Goal: Task Accomplishment & Management: Manage account settings

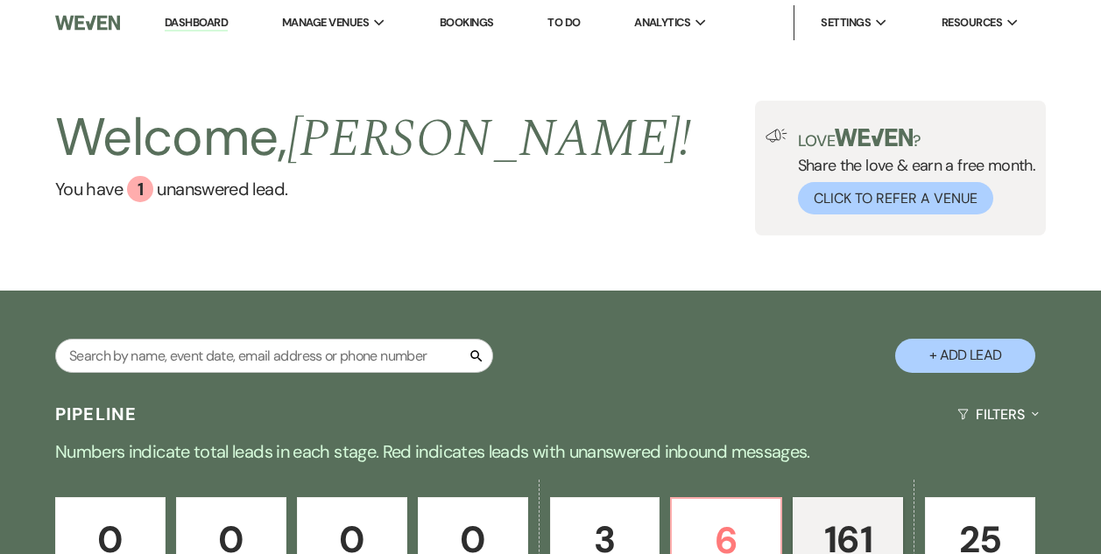
click at [370, 373] on div "Search" at bounding box center [274, 363] width 438 height 48
click at [325, 356] on input "text" at bounding box center [274, 356] width 438 height 34
drag, startPoint x: 326, startPoint y: 356, endPoint x: 315, endPoint y: 359, distance: 11.1
paste input "Eygenhuysen"
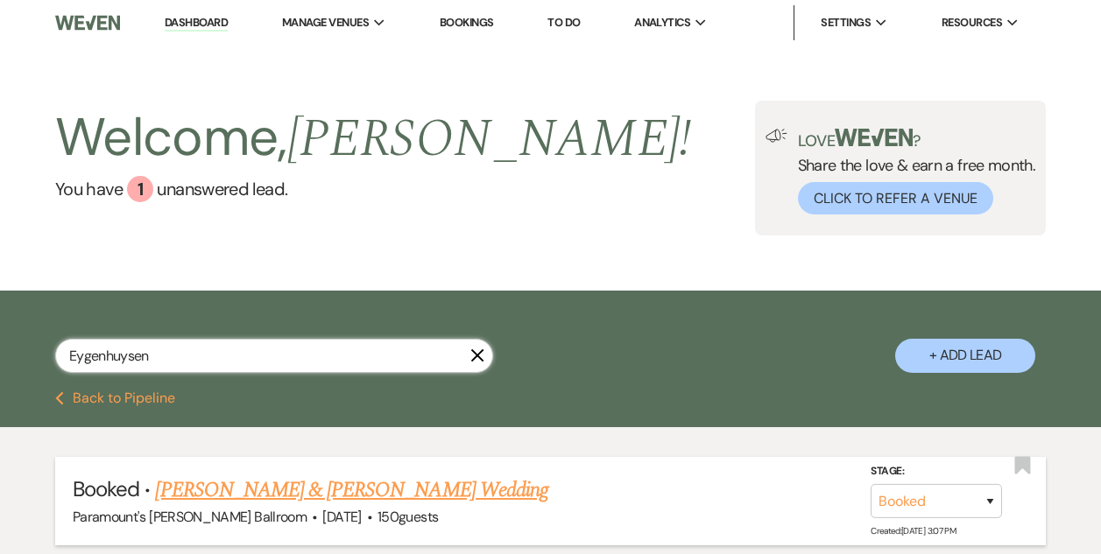
type input "Eygenhuysen"
click at [425, 485] on link "[PERSON_NAME] & [PERSON_NAME] Wedding" at bounding box center [351, 491] width 392 height 32
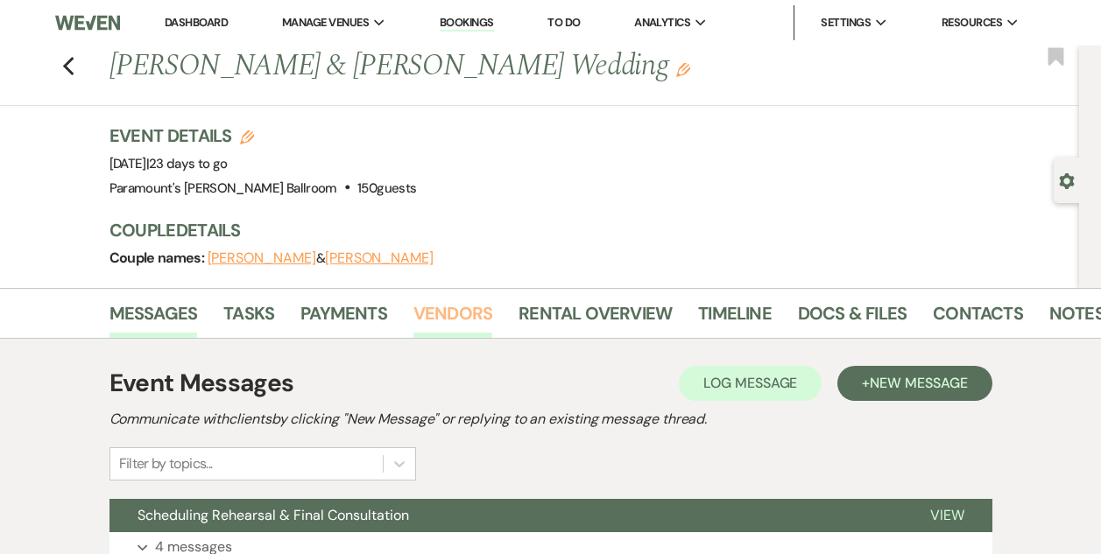
click at [438, 322] on link "Vendors" at bounding box center [452, 318] width 79 height 39
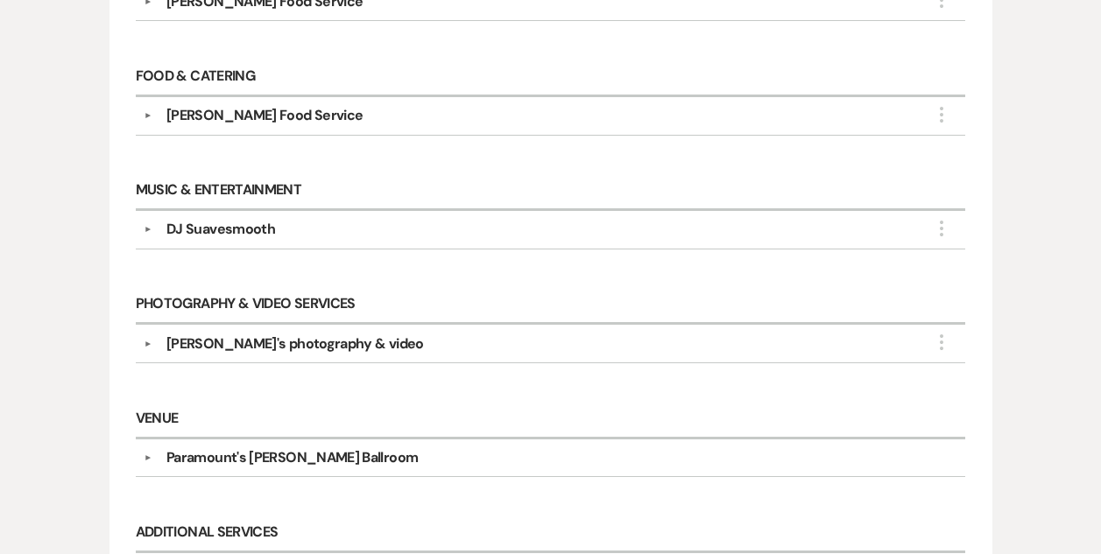
scroll to position [876, 0]
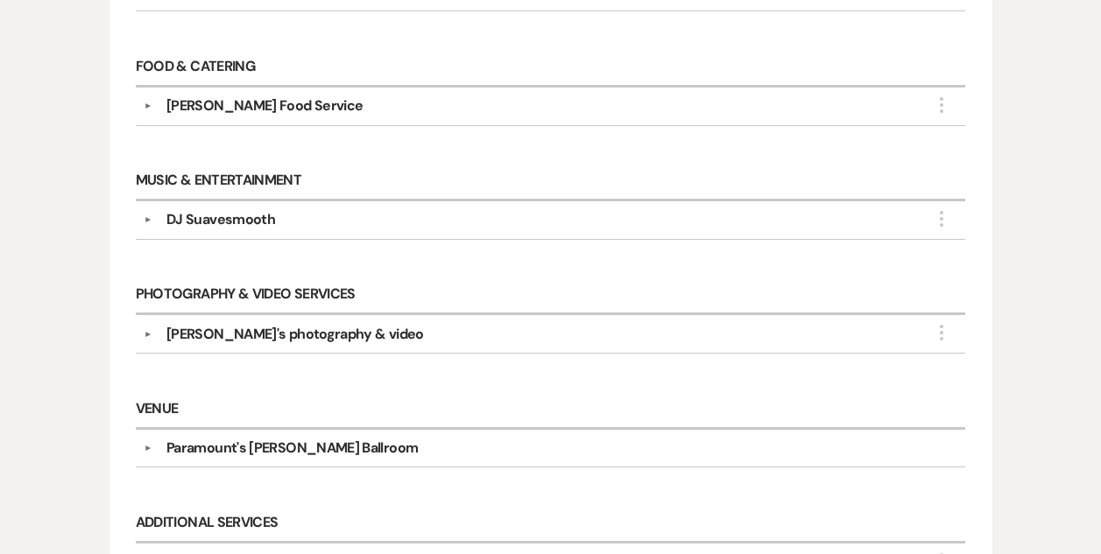
click at [201, 339] on div "[PERSON_NAME]'s photography & video" at bounding box center [294, 334] width 257 height 21
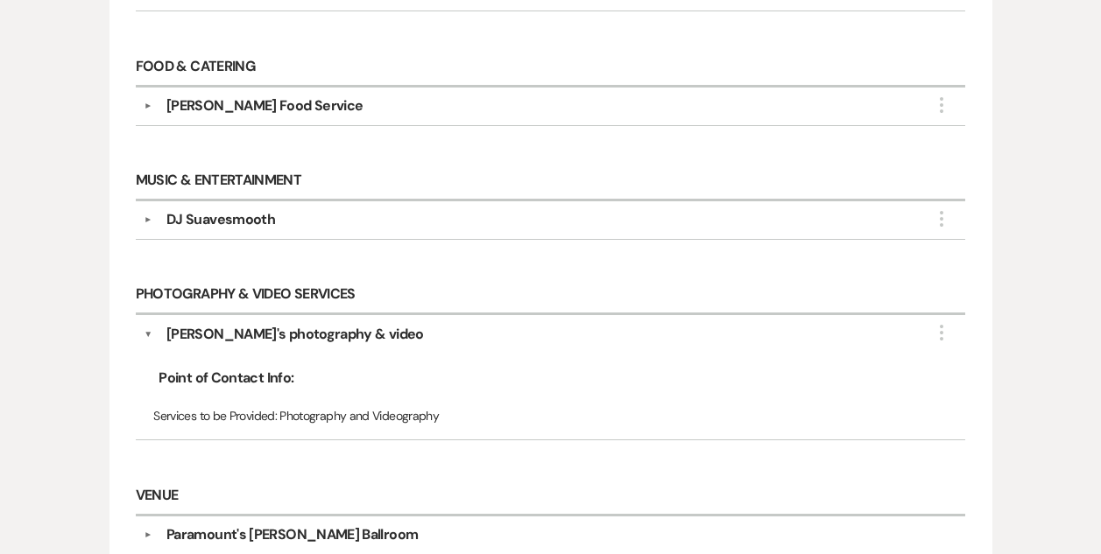
click at [345, 416] on p "Services to be Provided: Photography and Videography" at bounding box center [549, 415] width 793 height 19
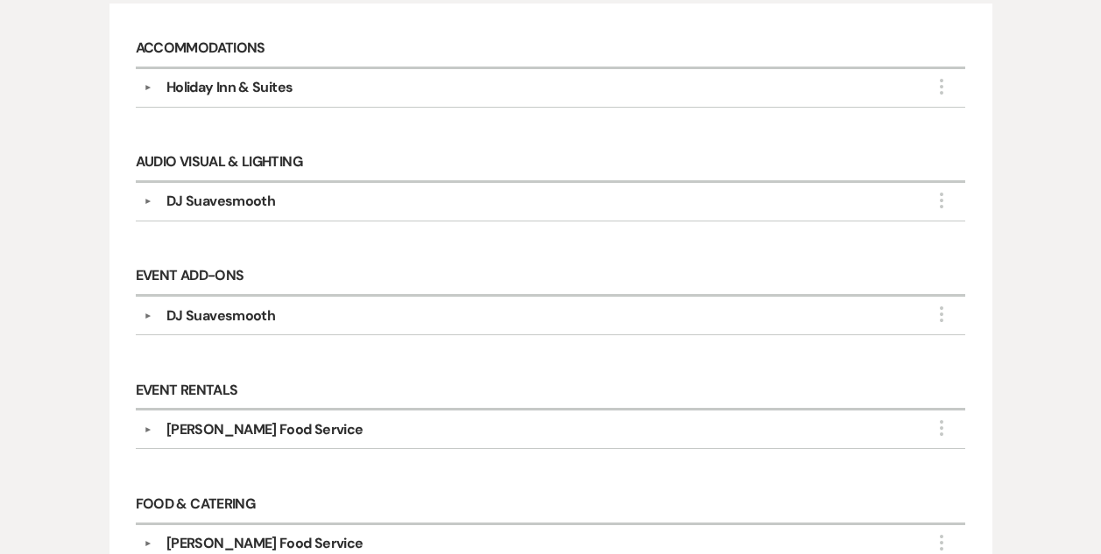
scroll to position [175, 0]
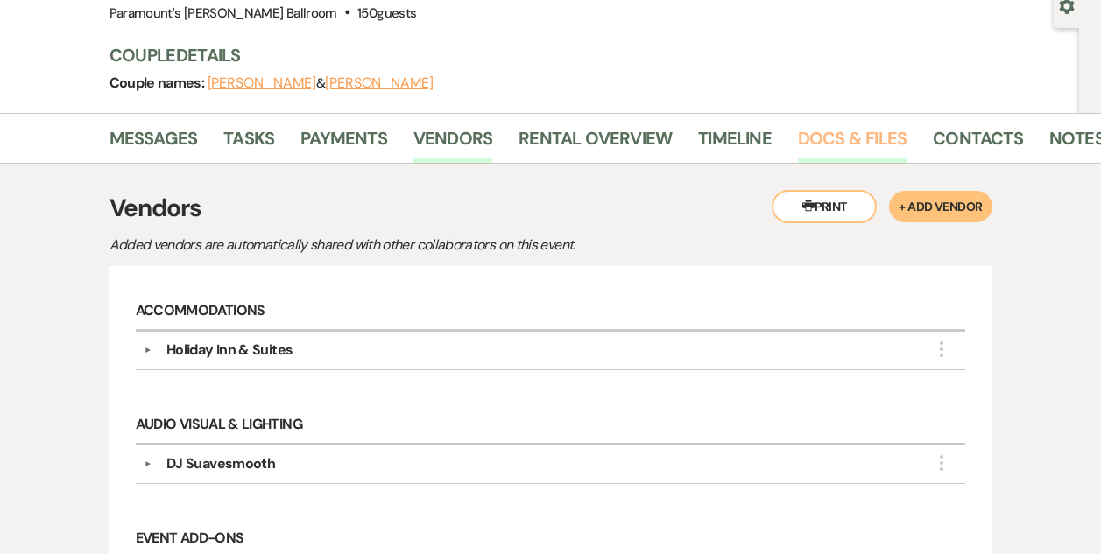
click at [856, 144] on link "Docs & Files" at bounding box center [852, 143] width 109 height 39
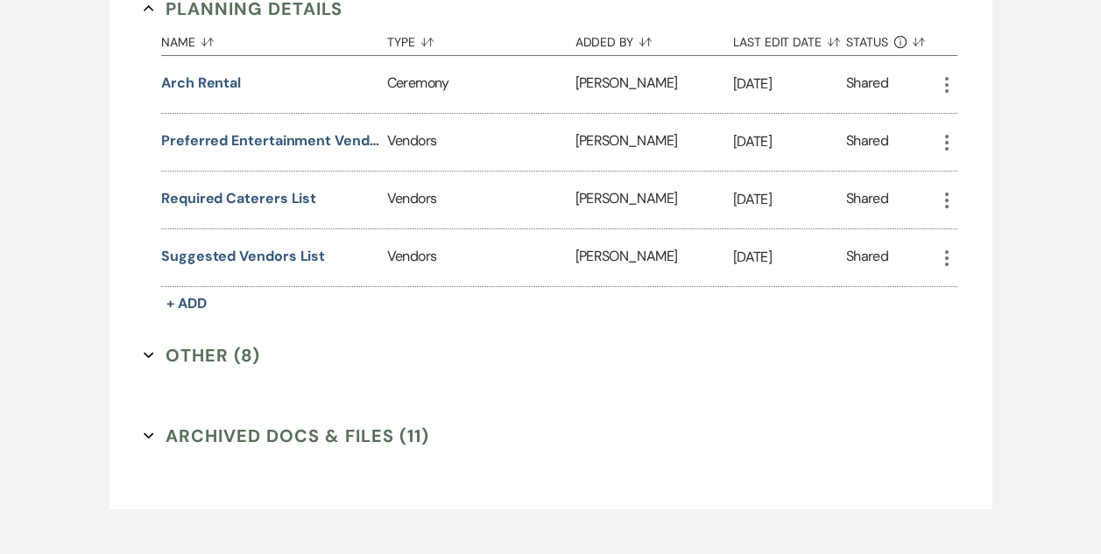
scroll to position [1664, 0]
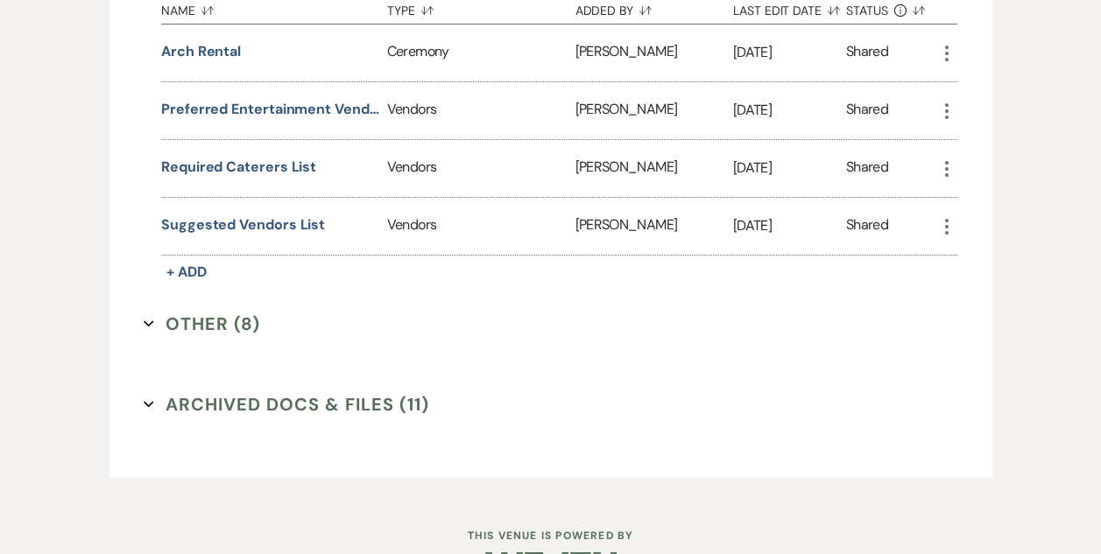
click at [381, 405] on button "Archived Docs & Files (11) Expand" at bounding box center [286, 404] width 285 height 26
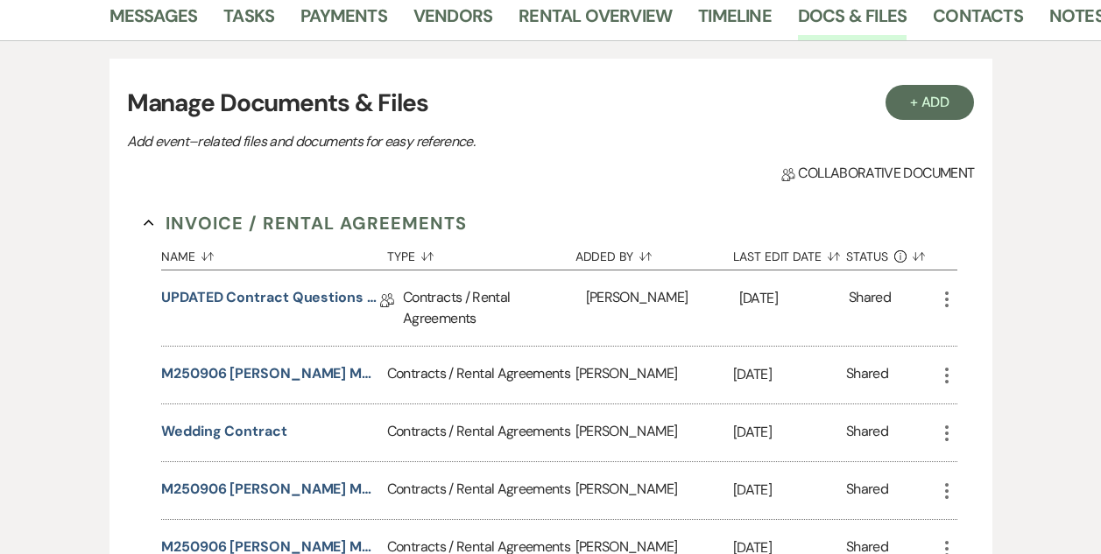
scroll to position [0, 0]
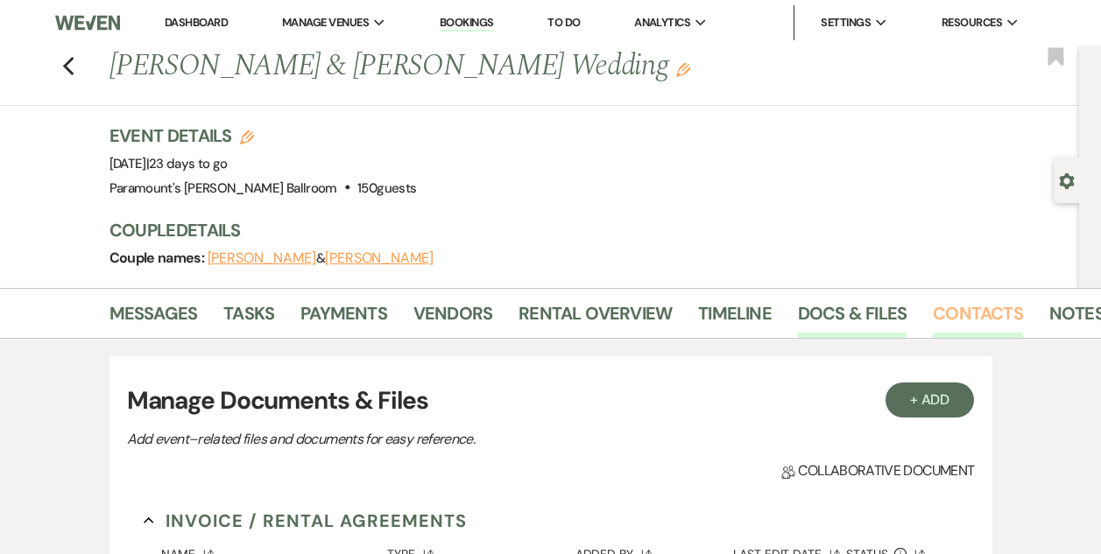
click at [971, 307] on link "Contacts" at bounding box center [978, 318] width 90 height 39
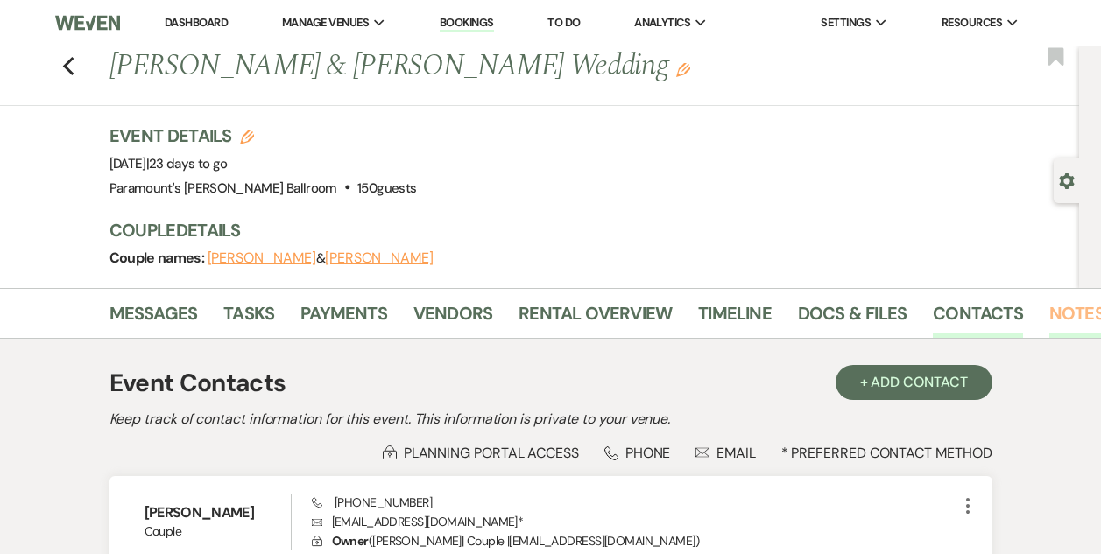
click at [1067, 317] on link "Notes" at bounding box center [1076, 318] width 55 height 39
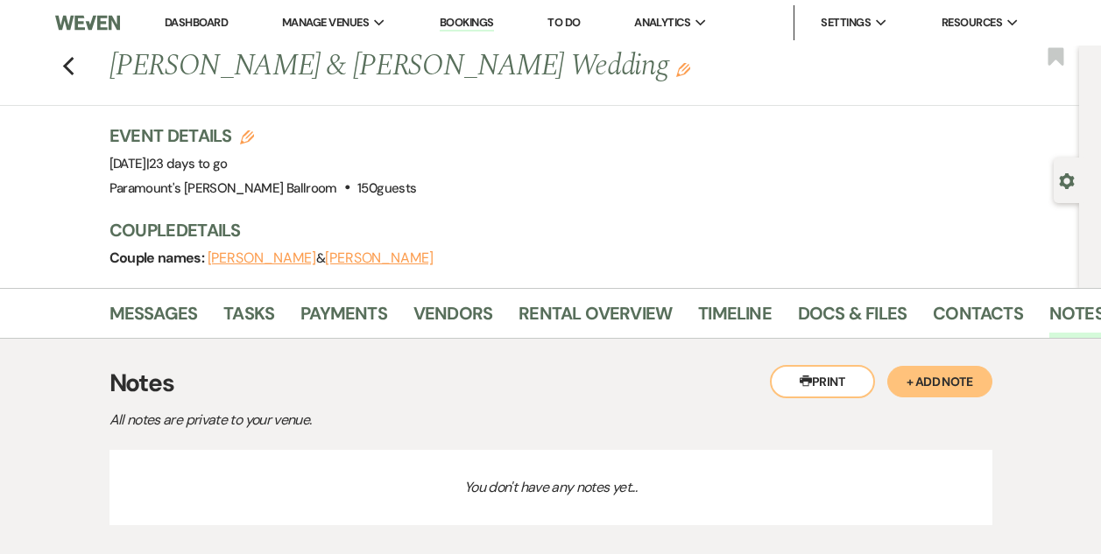
drag, startPoint x: 116, startPoint y: 58, endPoint x: 679, endPoint y: 74, distance: 563.2
click at [679, 74] on h1 "[PERSON_NAME] & [PERSON_NAME] Wedding Edit" at bounding box center [493, 67] width 769 height 42
copy h1 "[PERSON_NAME] & [PERSON_NAME] Wedding"
